Goal: Information Seeking & Learning: Learn about a topic

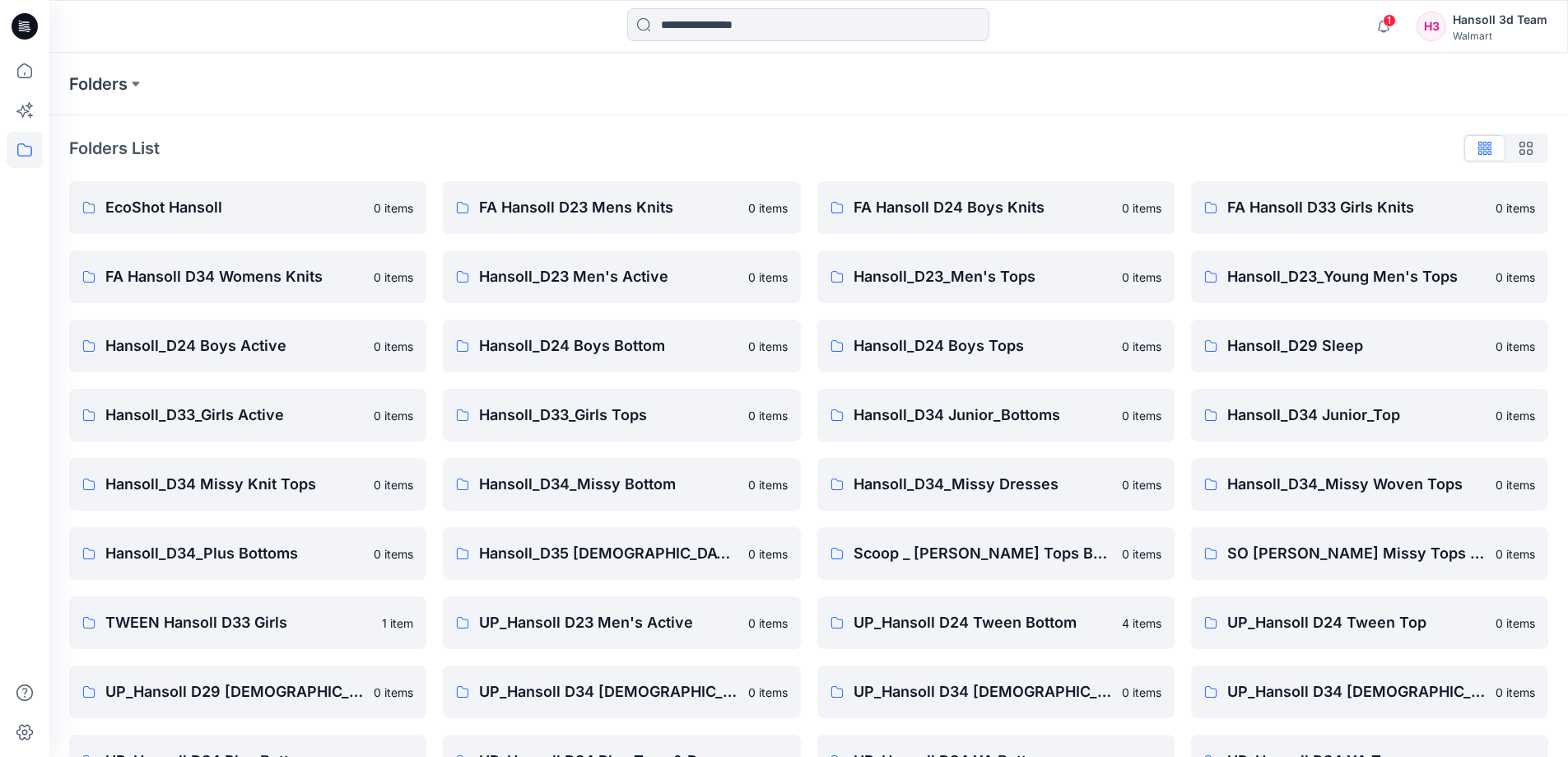
scroll to position [258, 0]
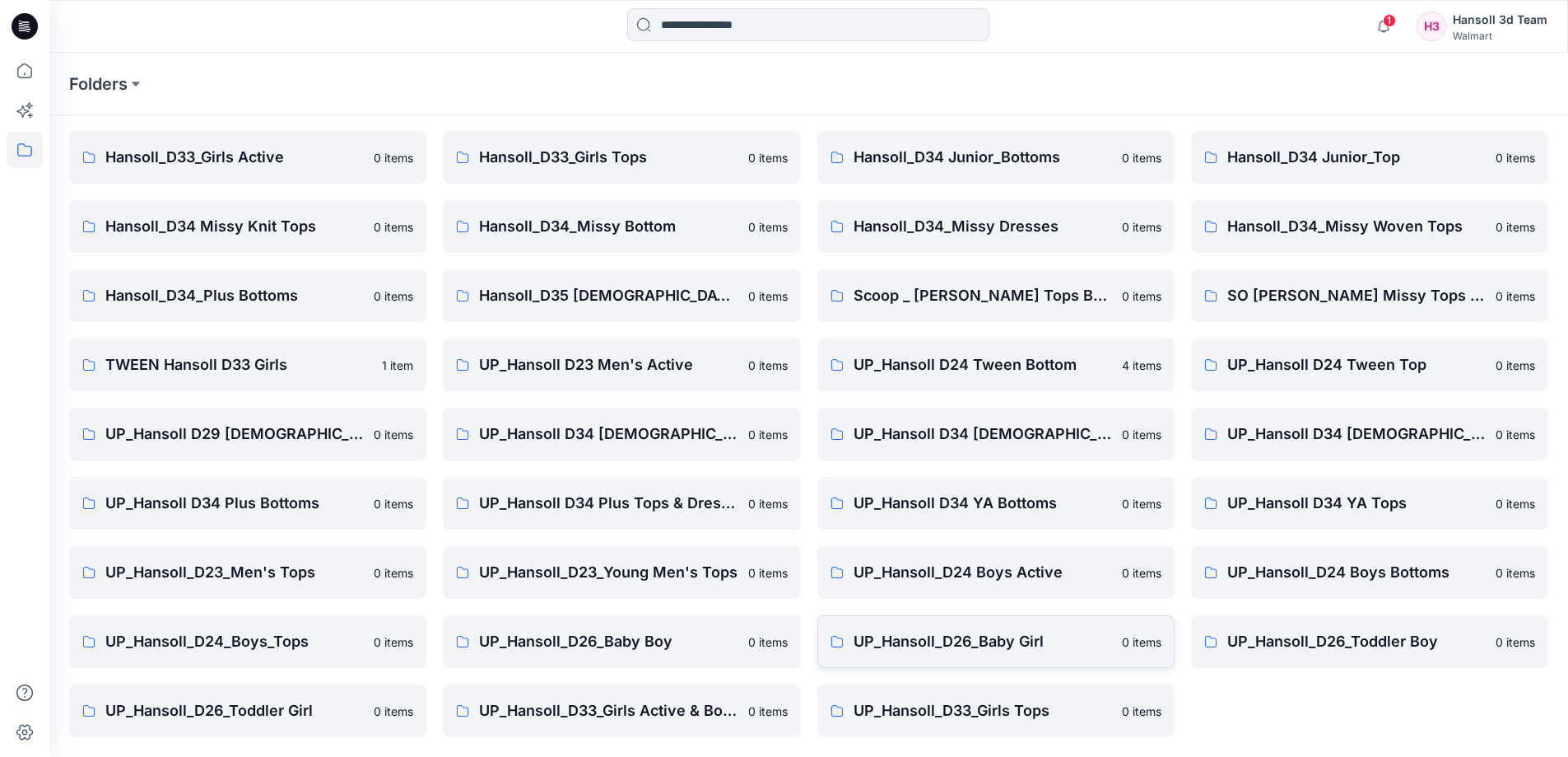
click at [980, 638] on p "UP_Hansoll_D26_Baby Girl" at bounding box center [982, 642] width 259 height 23
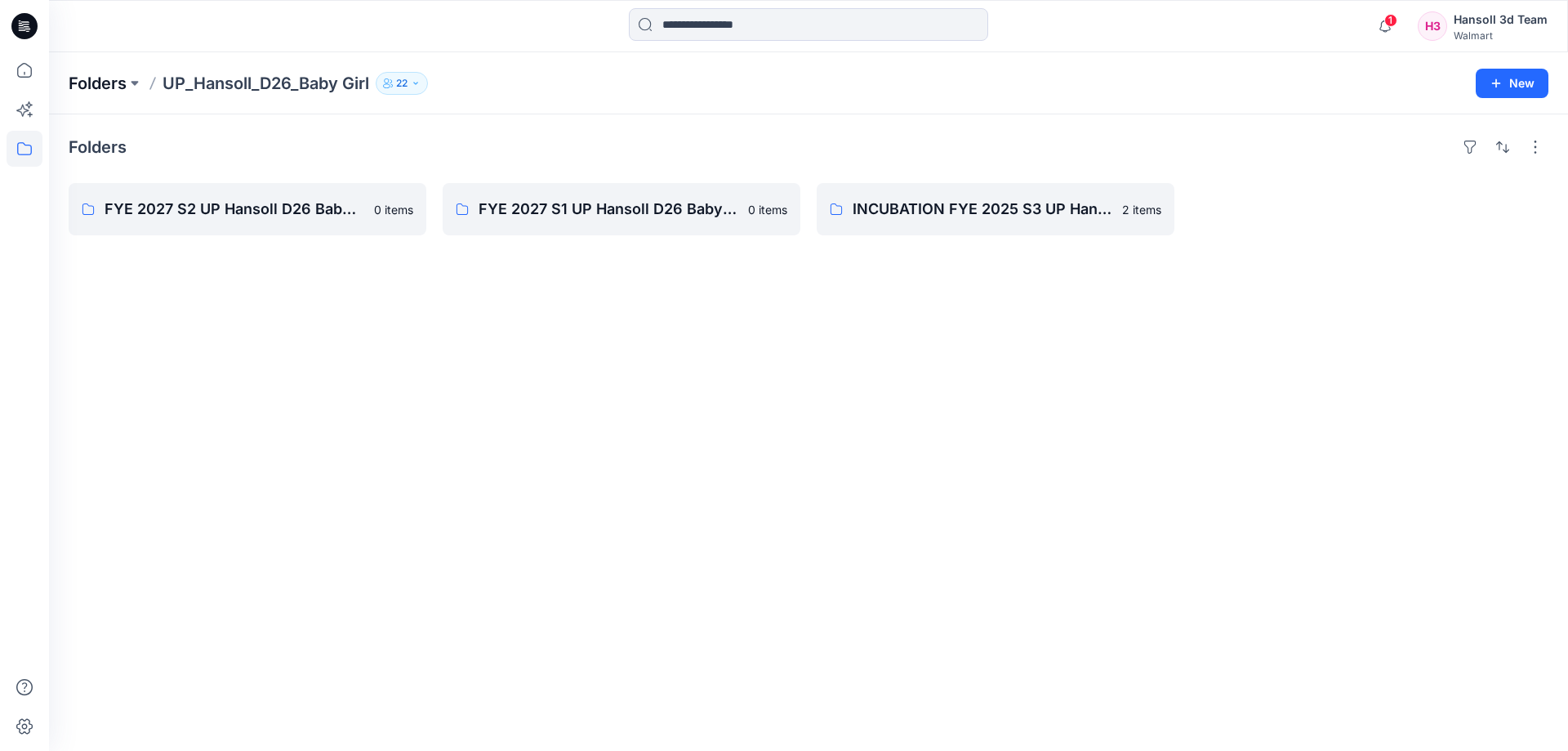
click at [118, 94] on p "Folders" at bounding box center [98, 83] width 58 height 23
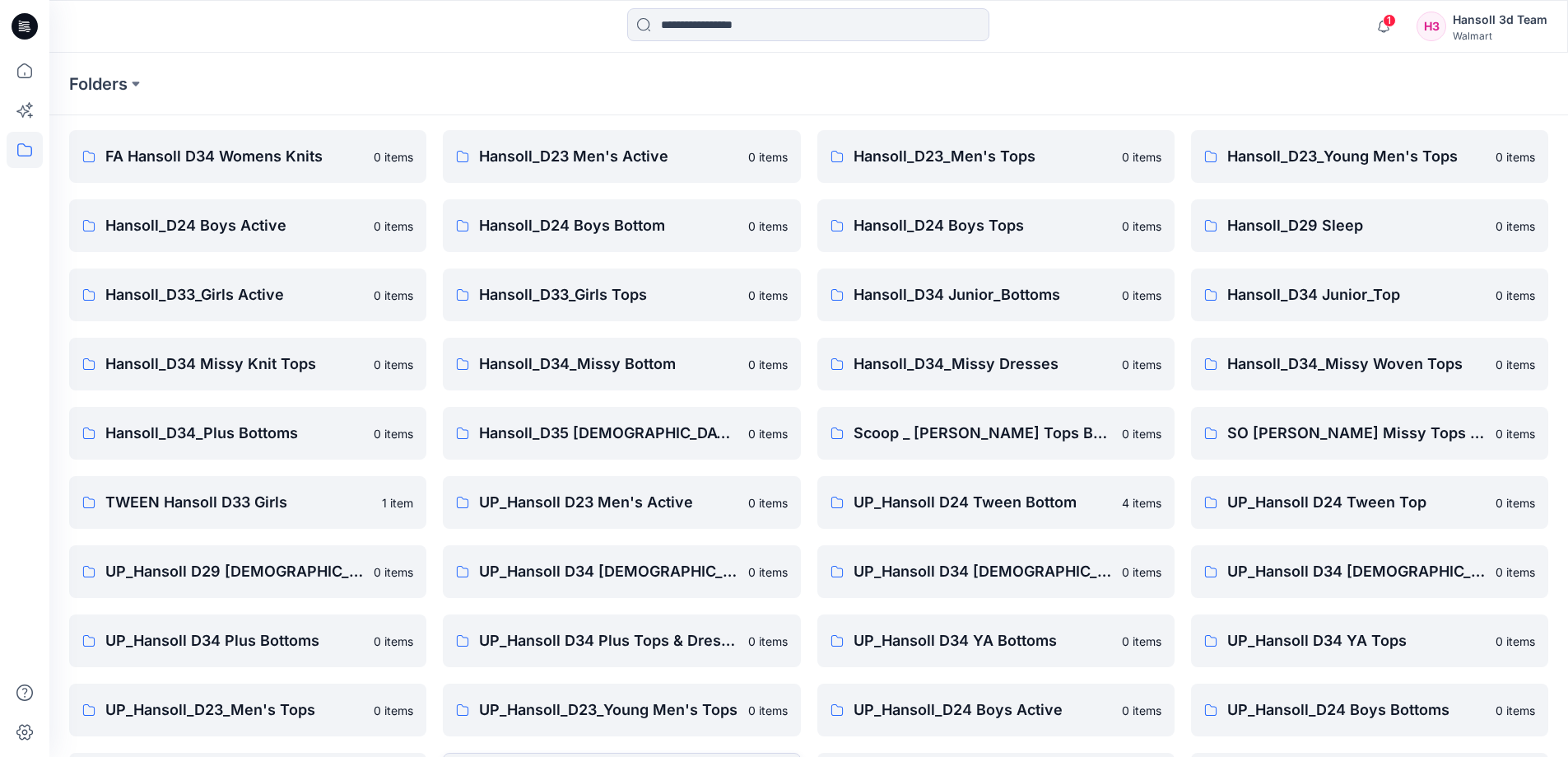
scroll to position [258, 0]
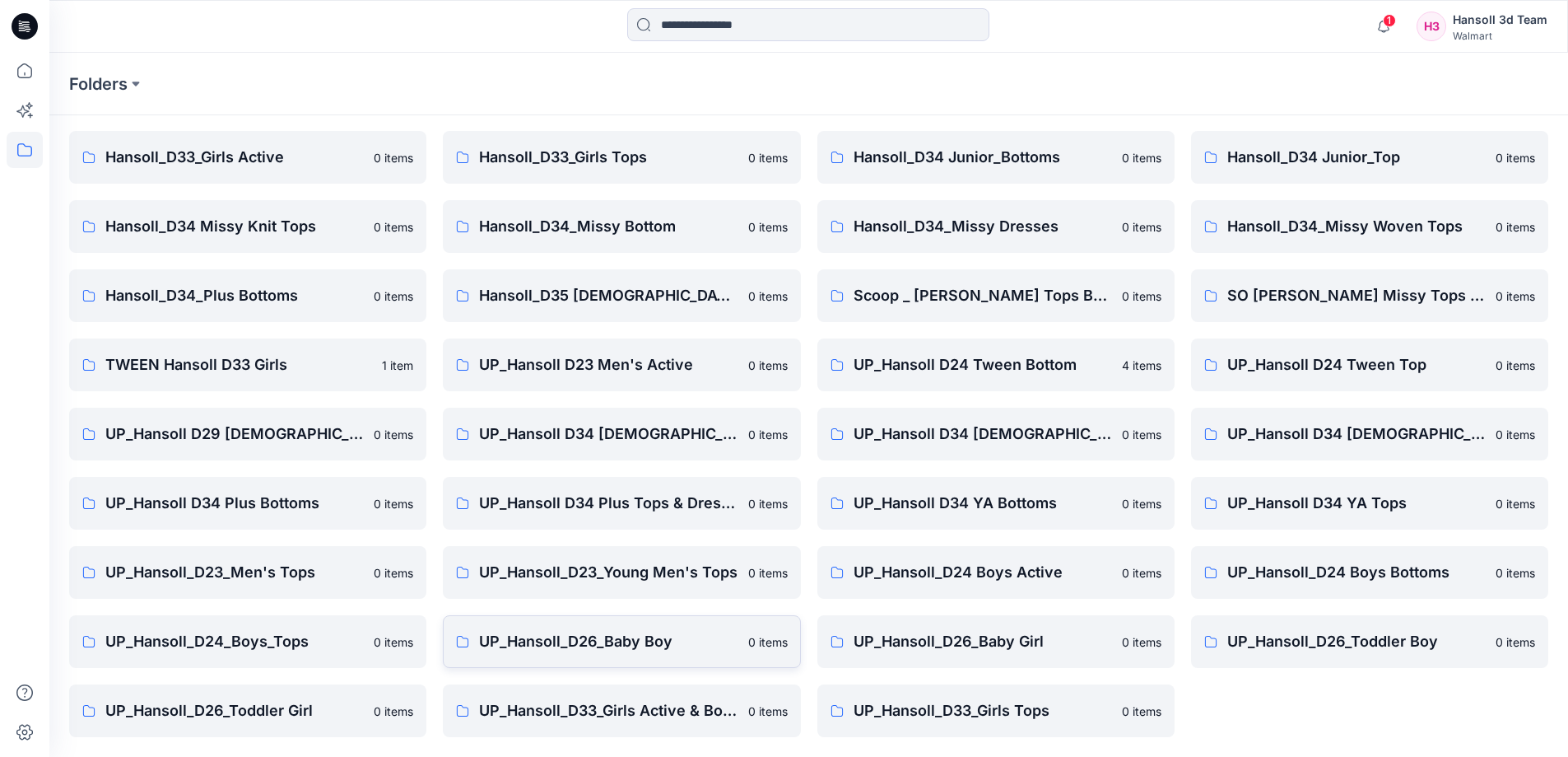
click at [653, 653] on link "UP_Hansoll_D26_Baby Boy [DEMOGRAPHIC_DATA] items" at bounding box center [622, 642] width 357 height 53
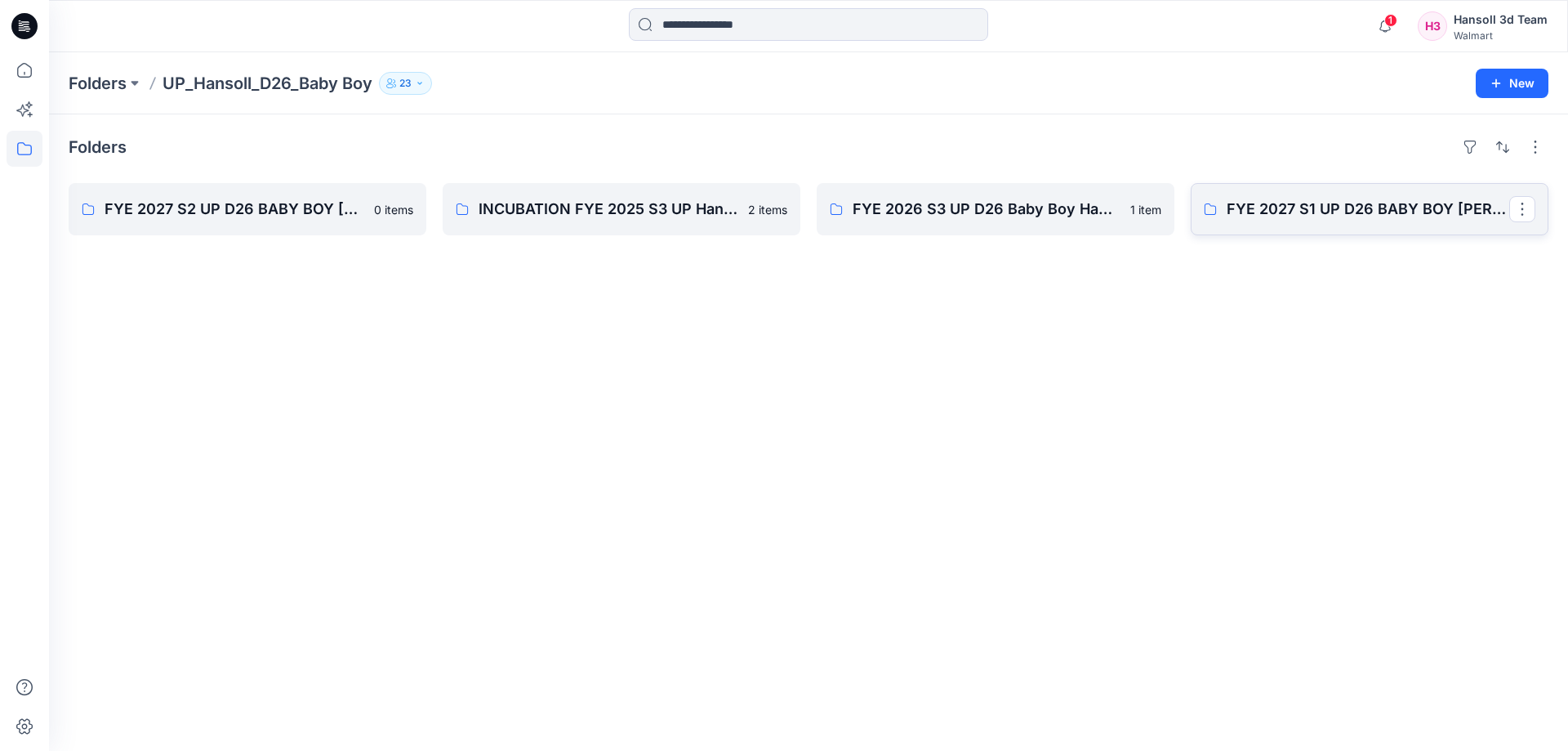
click at [1315, 193] on link "FYE 2027 S1 UP D26 BABY BOY [PERSON_NAME]" at bounding box center [1368, 209] width 357 height 52
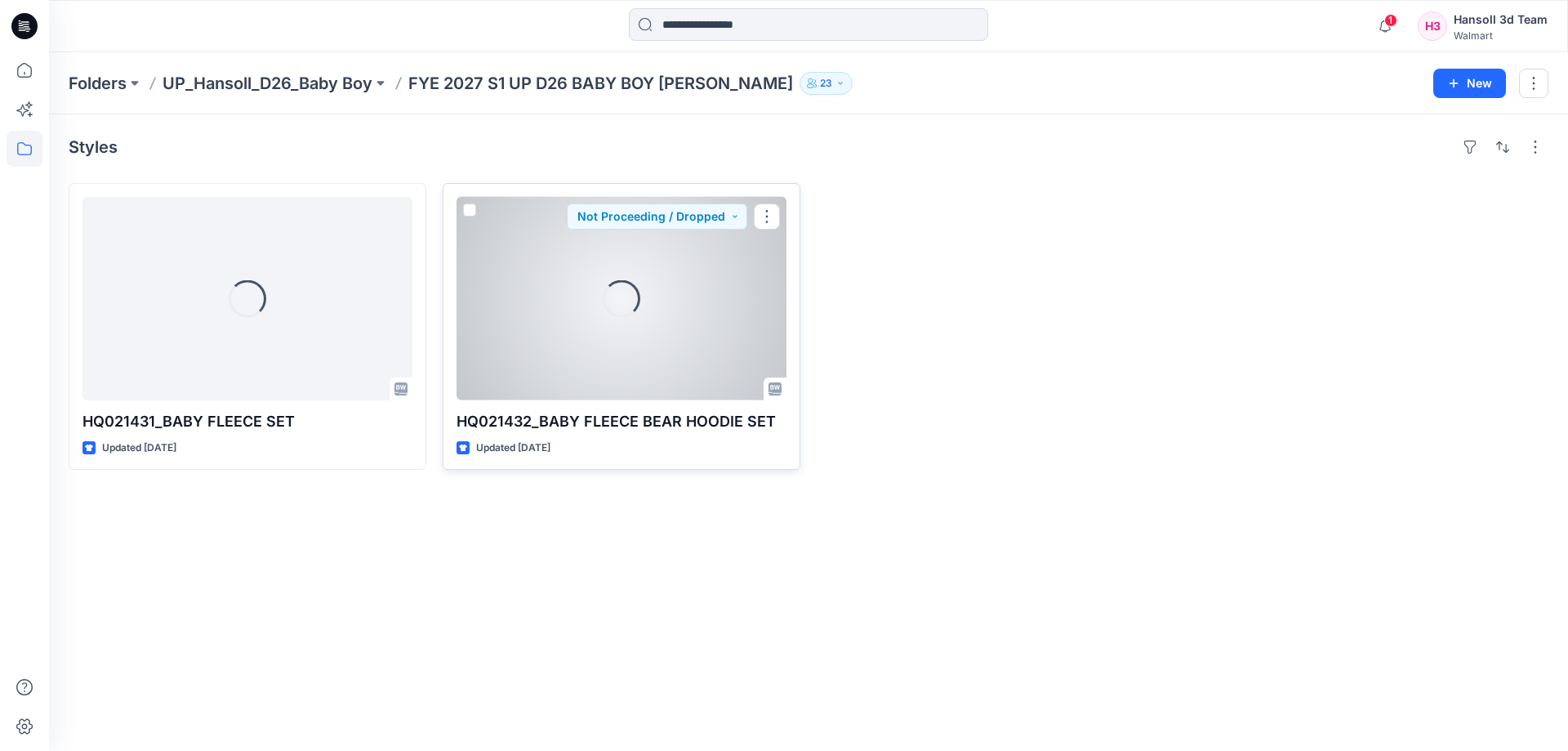
click at [530, 365] on div "Loading..." at bounding box center [621, 298] width 330 height 203
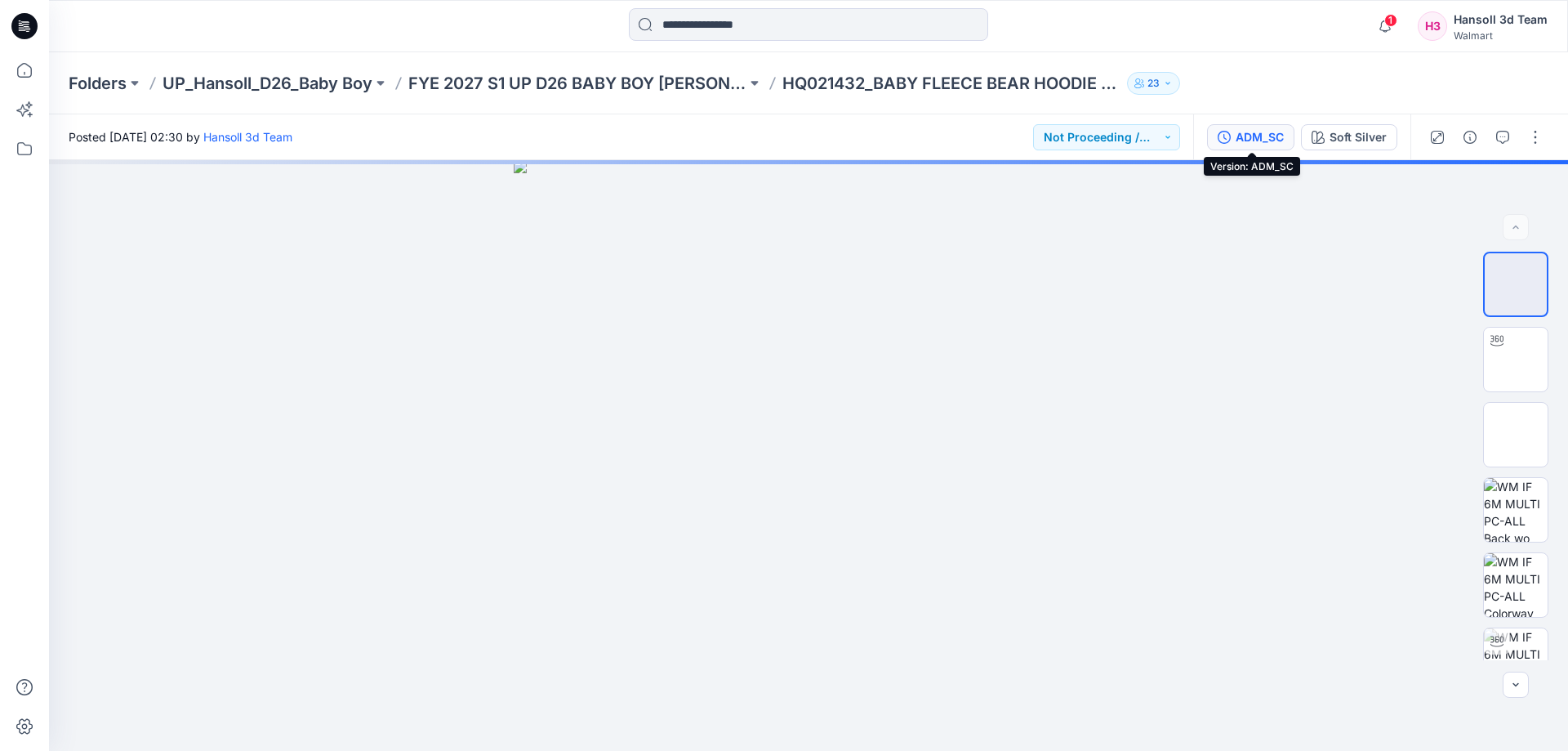
click at [1273, 138] on div "ADM_SC" at bounding box center [1260, 137] width 48 height 18
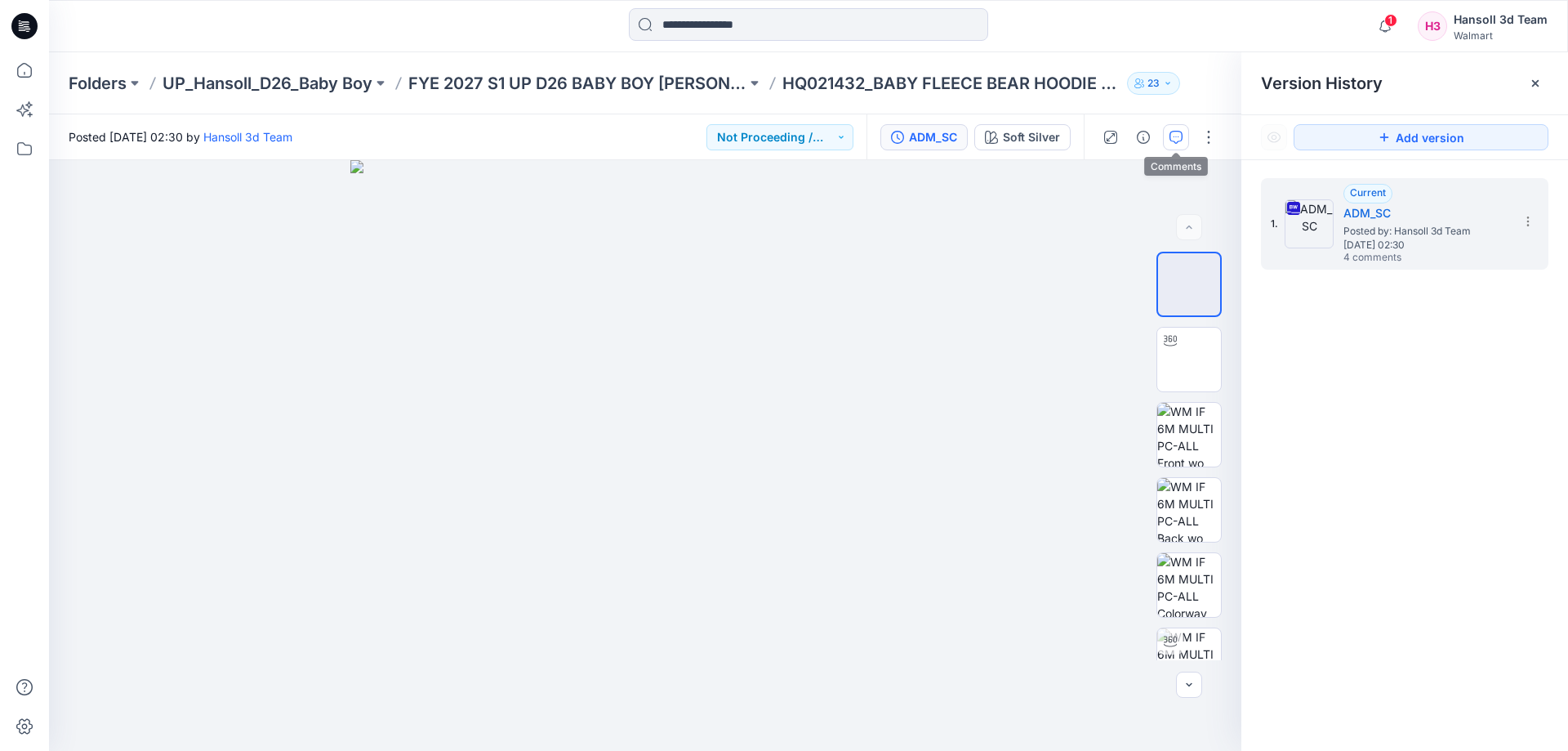
click at [1179, 140] on icon "button" at bounding box center [1175, 137] width 13 height 13
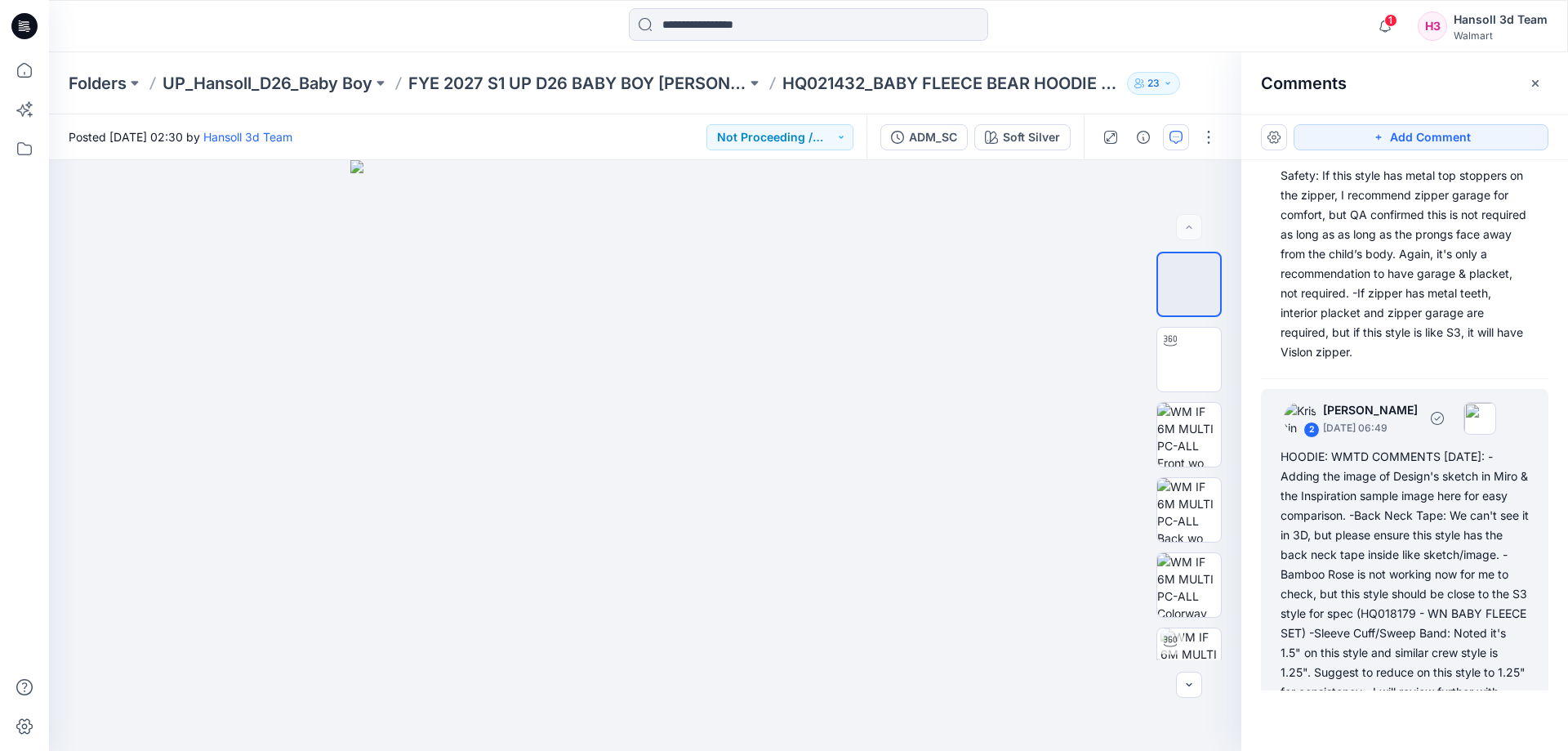
scroll to position [409, 0]
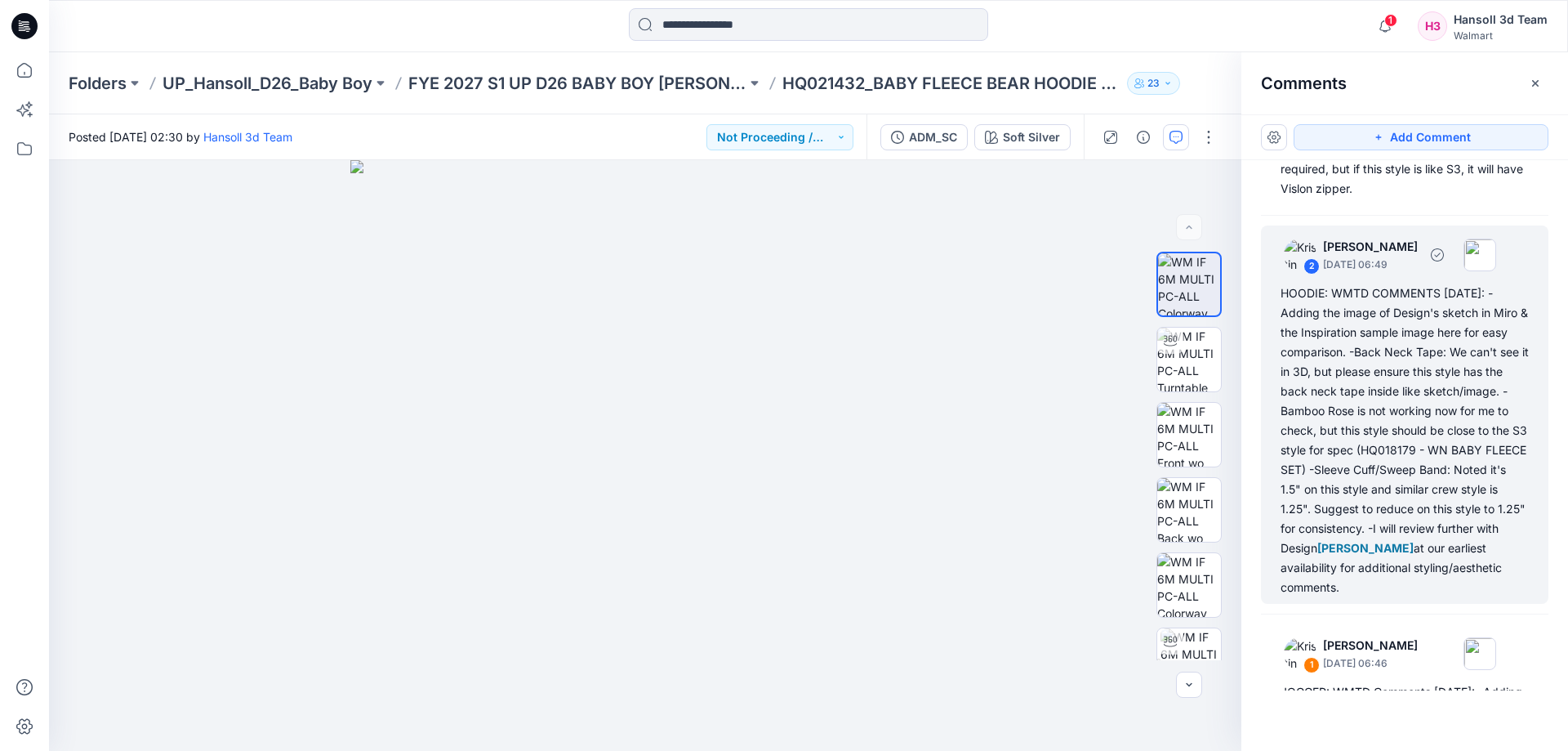
click at [1411, 496] on div "HOODIE: WMTD COMMENTS [DATE]: -Adding the image of Design's sketch in Miro & th…" at bounding box center [1404, 441] width 248 height 314
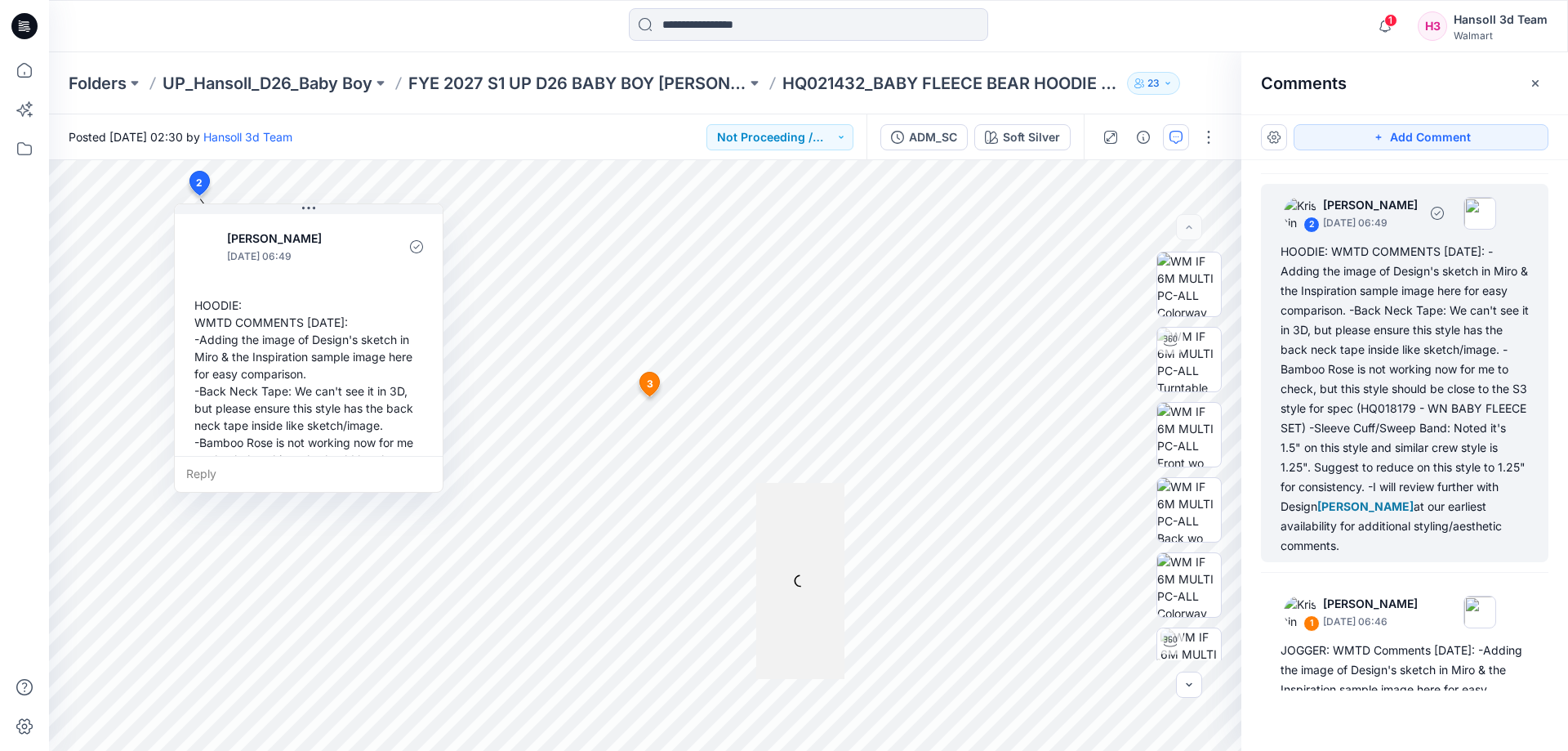
scroll to position [490, 0]
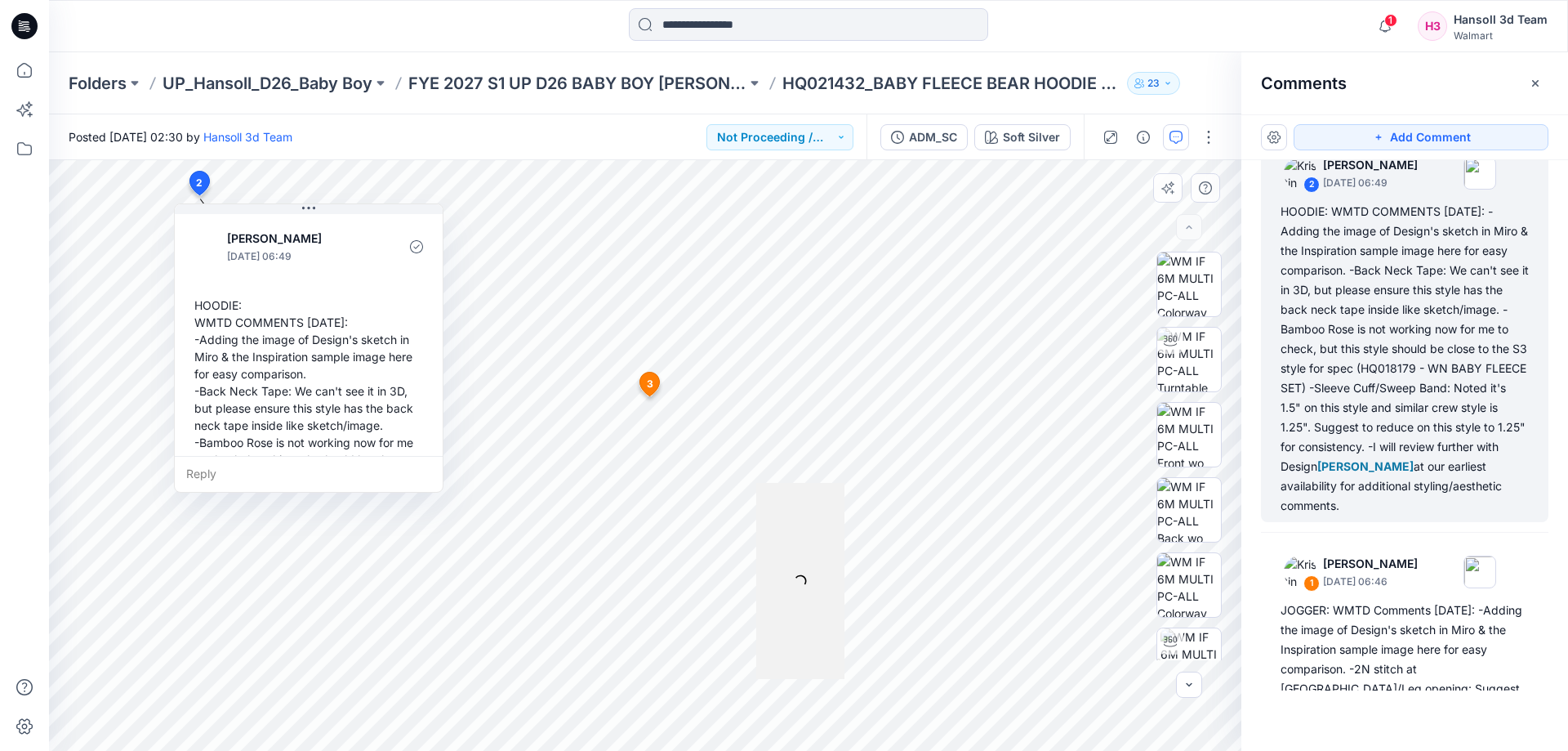
click at [784, 504] on div at bounding box center [800, 580] width 88 height 196
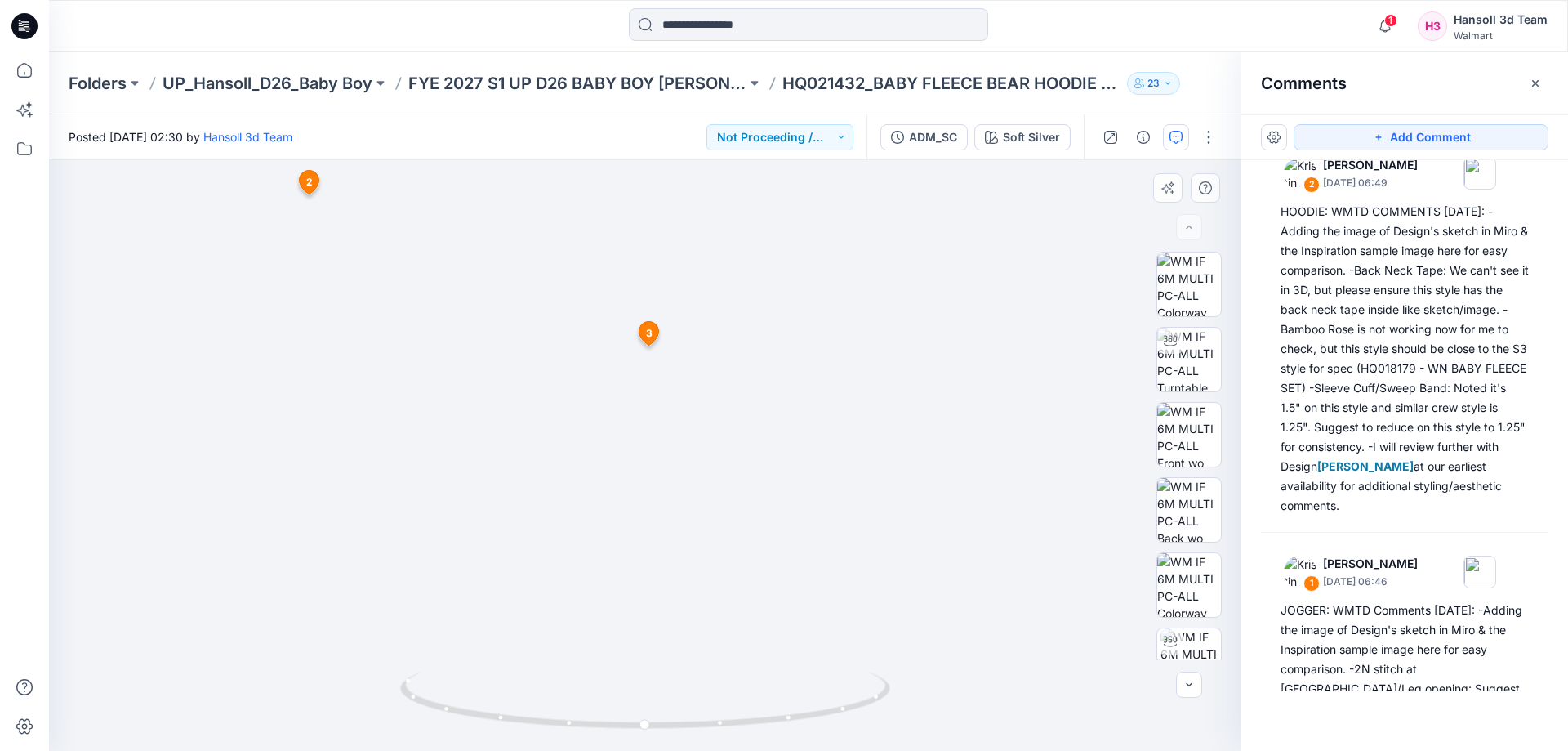
click at [648, 330] on span "3" at bounding box center [649, 332] width 7 height 15
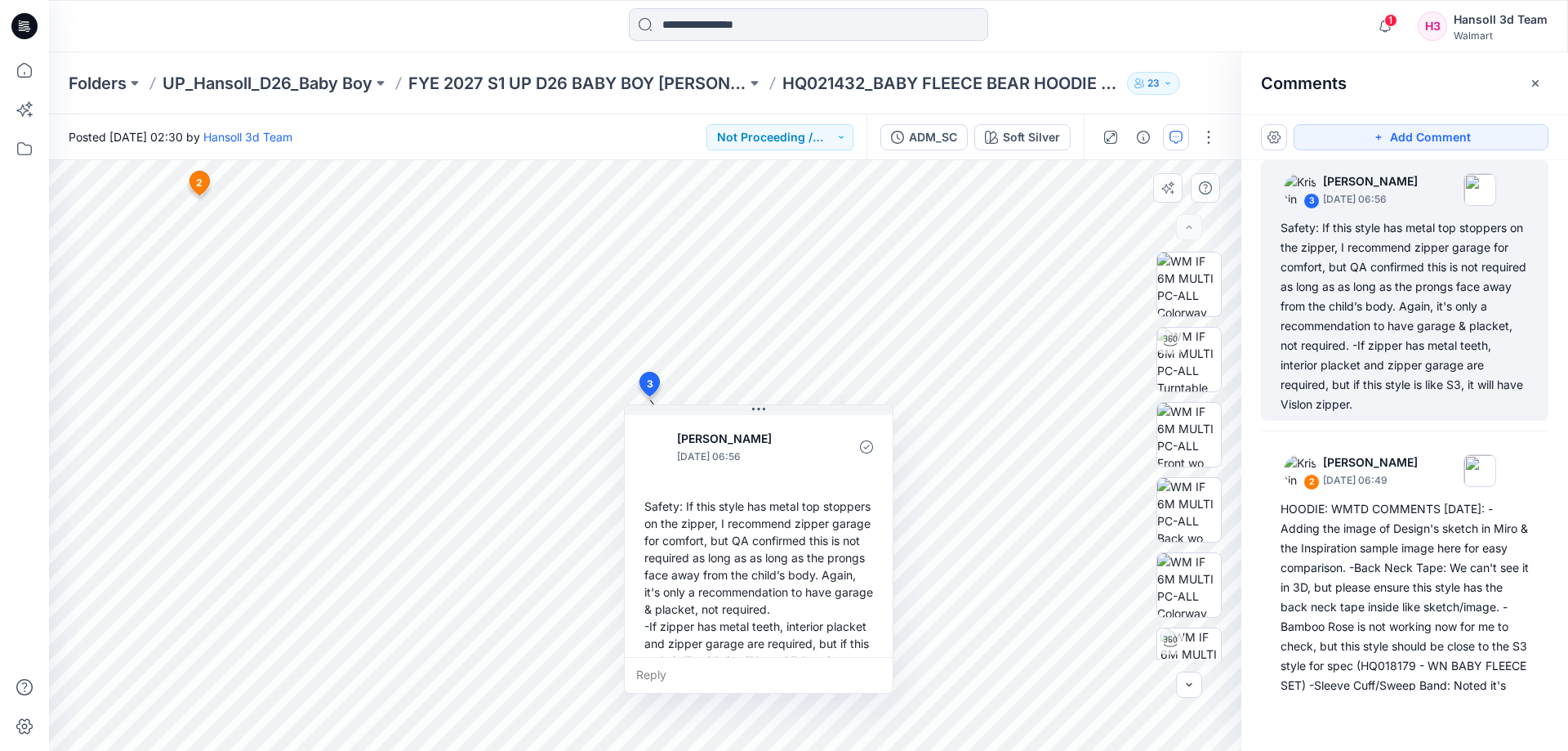
scroll to position [29, 0]
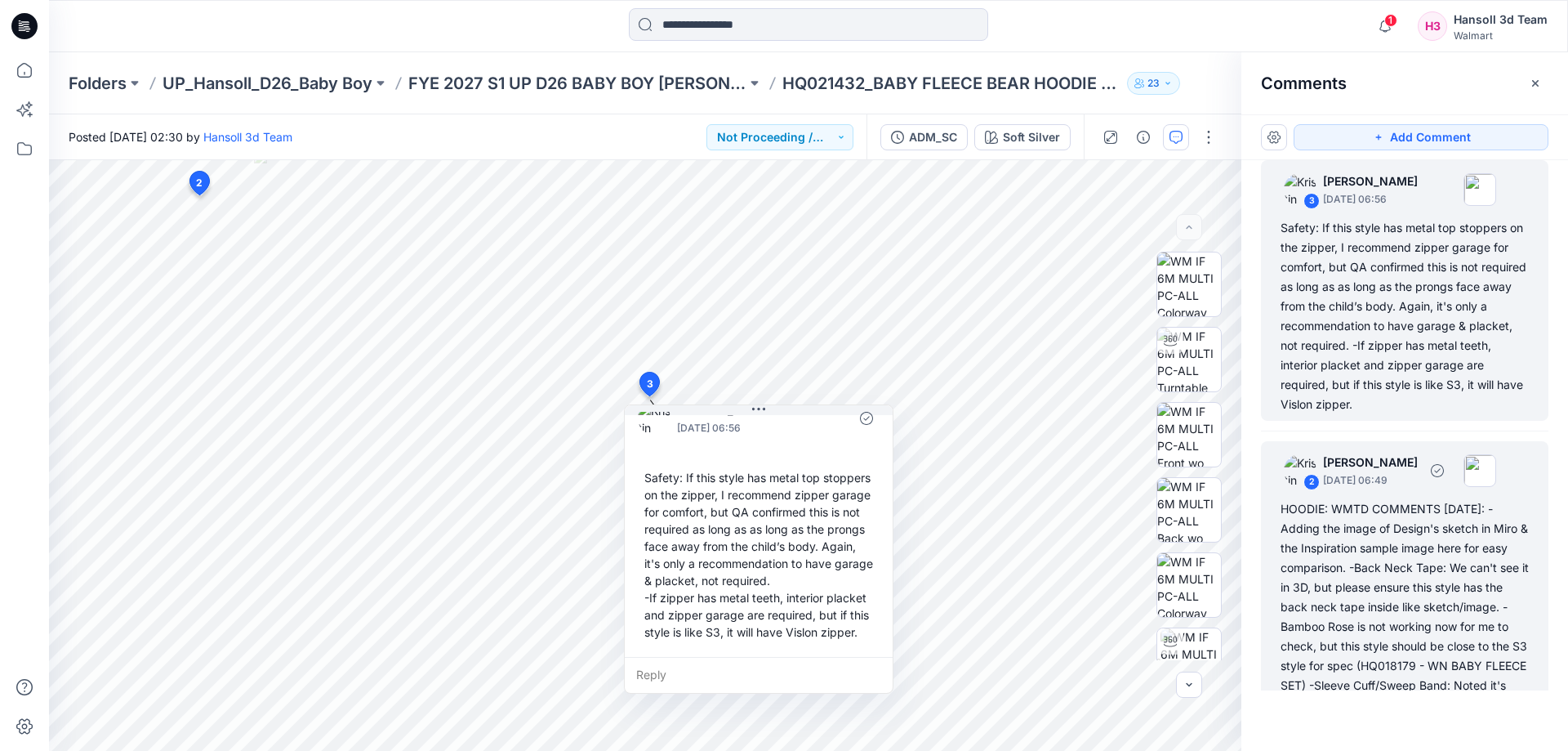
click at [1406, 543] on div "HOODIE: WMTD COMMENTS [DATE]: -Adding the image of Design's sketch in Miro & th…" at bounding box center [1404, 656] width 248 height 314
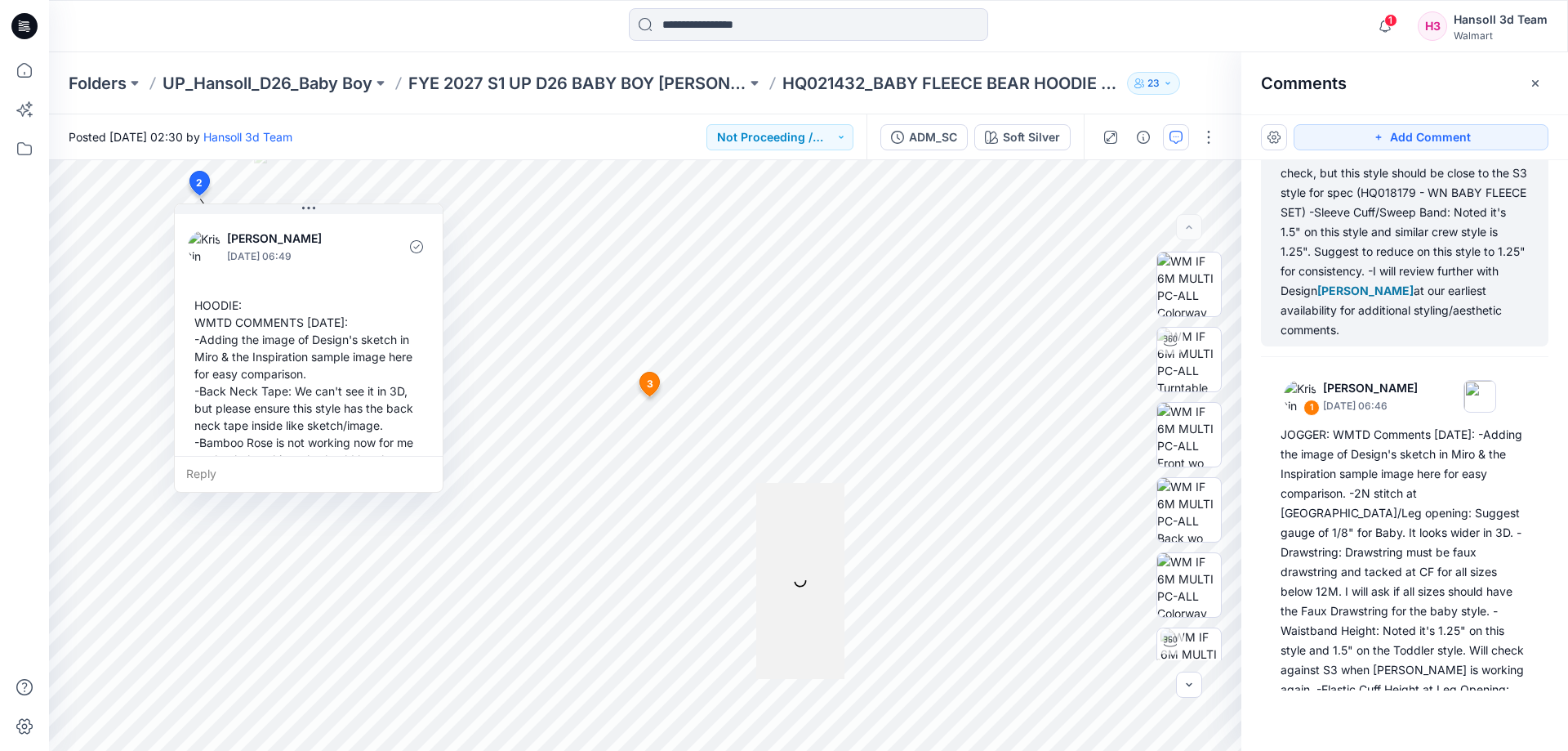
scroll to position [667, 0]
